Goal: Find specific page/section: Find specific page/section

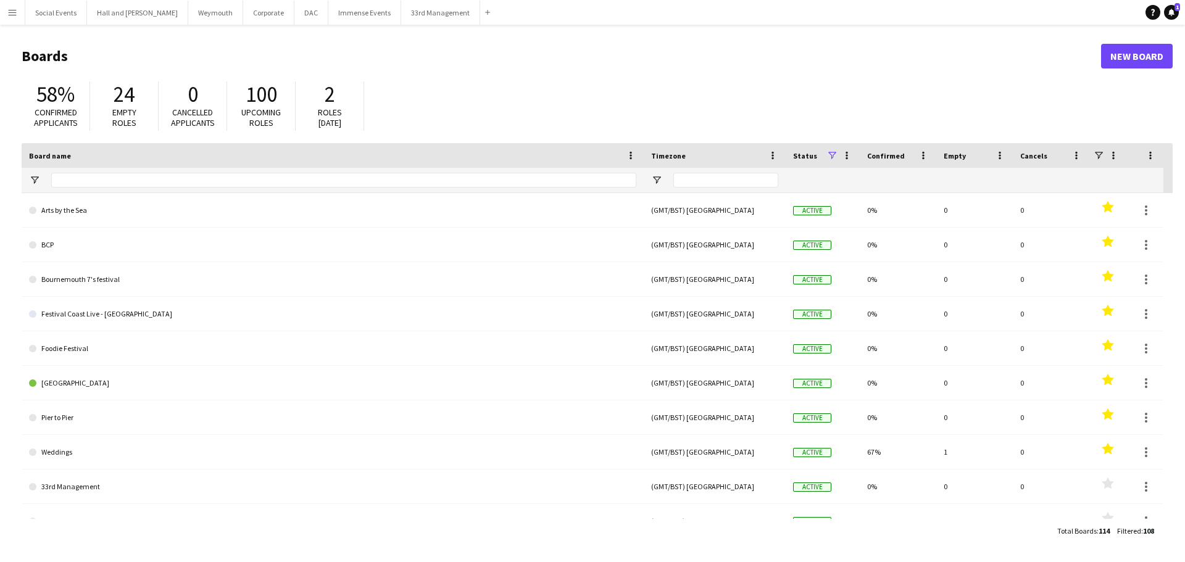
click at [15, 11] on app-icon "Menu" at bounding box center [12, 12] width 10 height 10
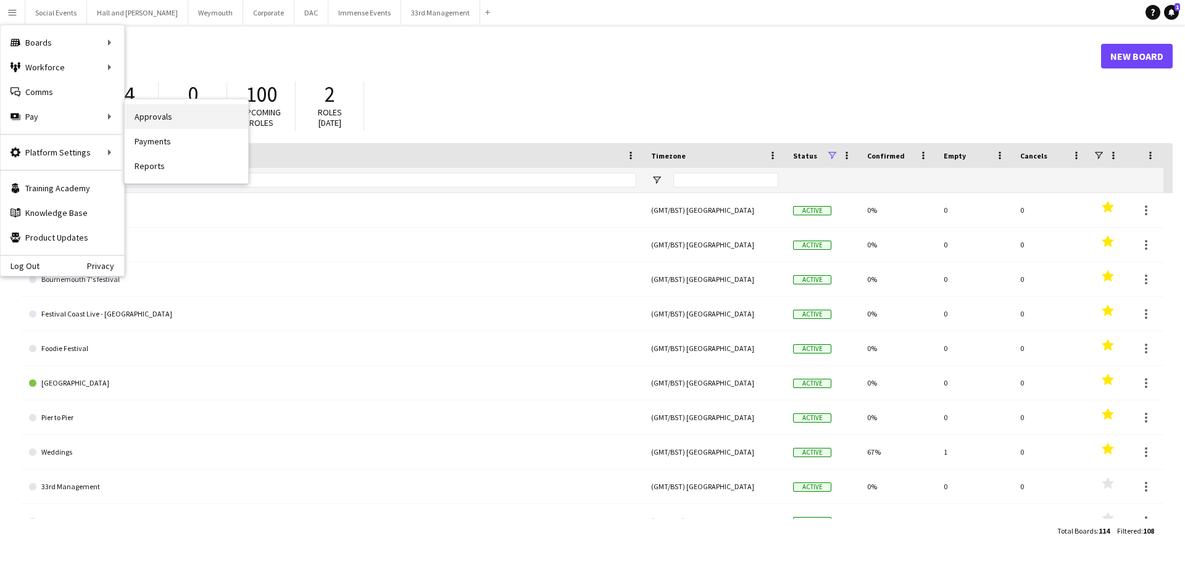
click at [168, 115] on link "Approvals" at bounding box center [186, 116] width 123 height 25
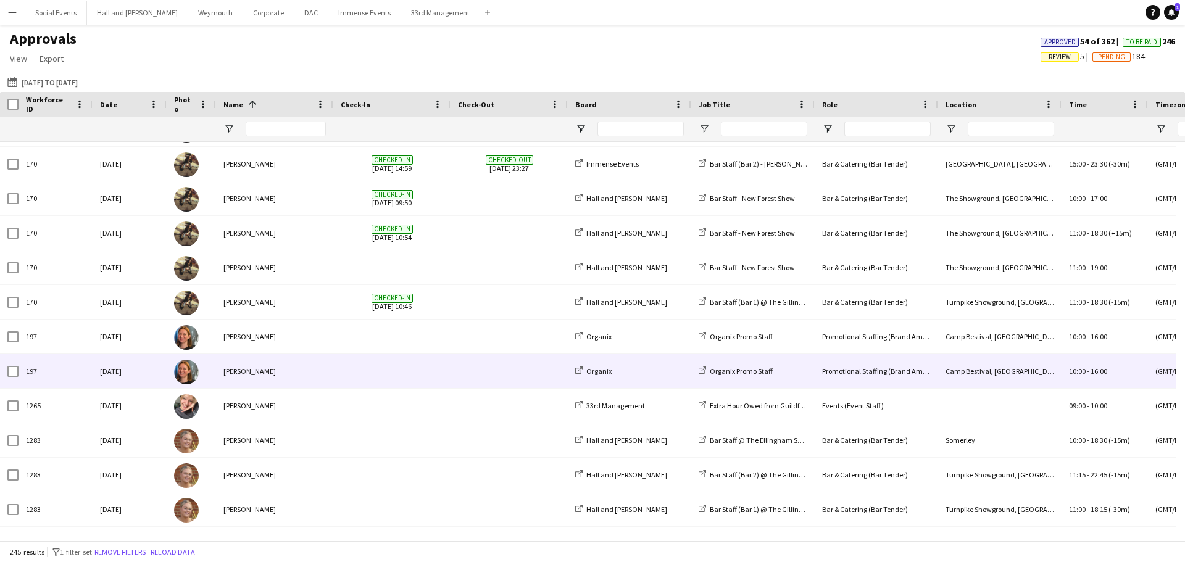
scroll to position [2372, 0]
